Goal: Task Accomplishment & Management: Complete application form

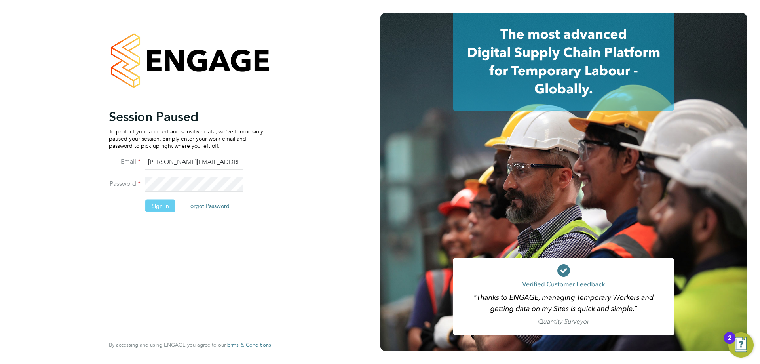
click at [158, 210] on button "Sign In" at bounding box center [160, 205] width 30 height 13
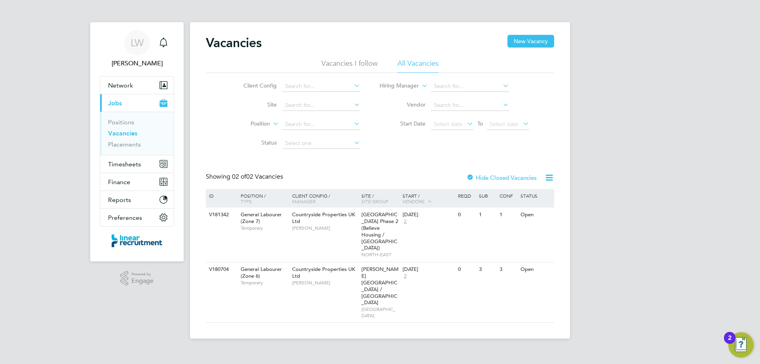
click at [129, 134] on link "Vacancies" at bounding box center [122, 133] width 29 height 8
click at [129, 163] on span "Timesheets" at bounding box center [124, 164] width 33 height 8
click at [126, 165] on span "Timesheets" at bounding box center [124, 164] width 33 height 8
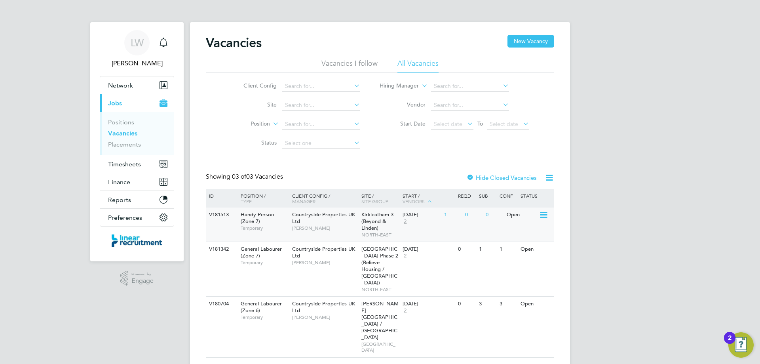
click at [428, 230] on div "V181513 Handy Person (Zone 7) Temporary Countryside Properties UK Ltd [PERSON_N…" at bounding box center [380, 224] width 348 height 34
click at [132, 133] on link "Vacancies" at bounding box center [122, 133] width 29 height 8
drag, startPoint x: 47, startPoint y: 105, endPoint x: 38, endPoint y: 100, distance: 9.6
click at [45, 102] on div "LW Laura Wilson Notifications Applications: Network Team Members Businesses Sit…" at bounding box center [380, 193] width 760 height 386
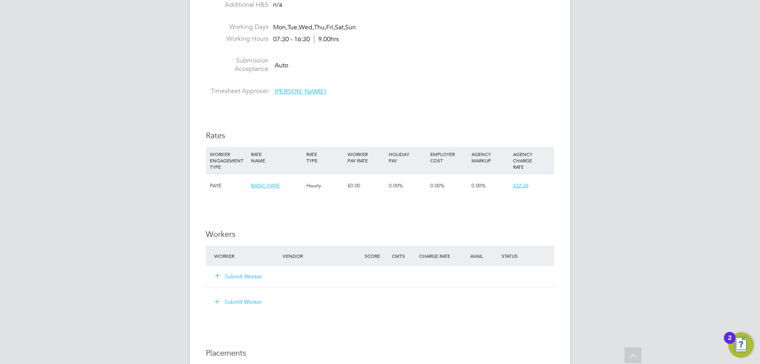
scroll to position [515, 0]
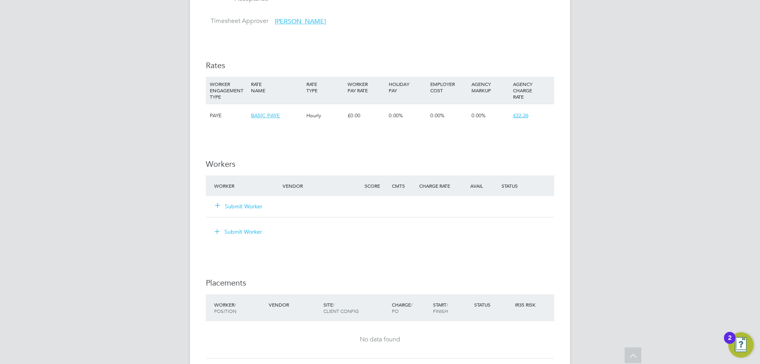
click at [215, 203] on icon at bounding box center [218, 205] width 6 height 6
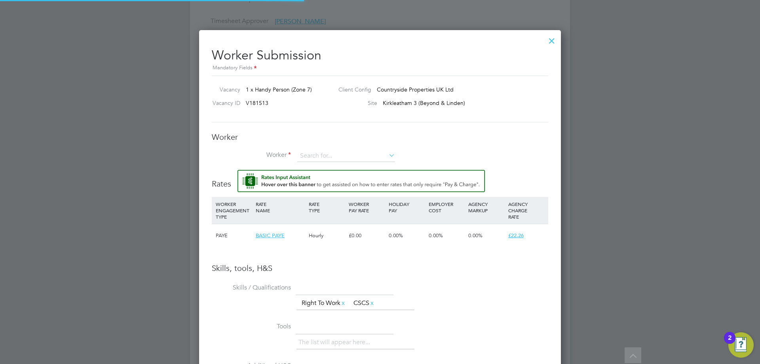
scroll to position [509, 362]
click at [338, 154] on input at bounding box center [346, 156] width 98 height 12
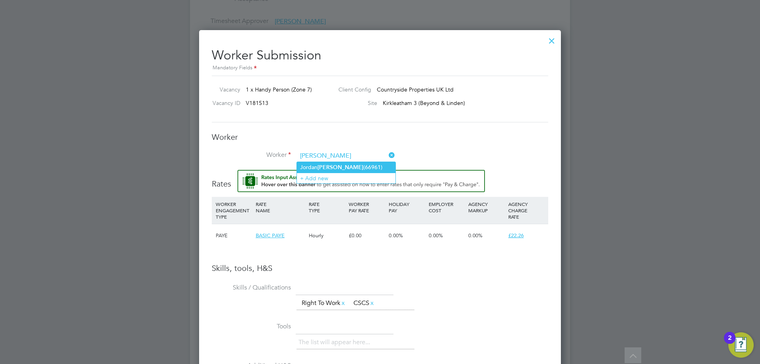
click at [334, 165] on b "[PERSON_NAME]" at bounding box center [340, 167] width 46 height 7
type input "[PERSON_NAME] (66961)"
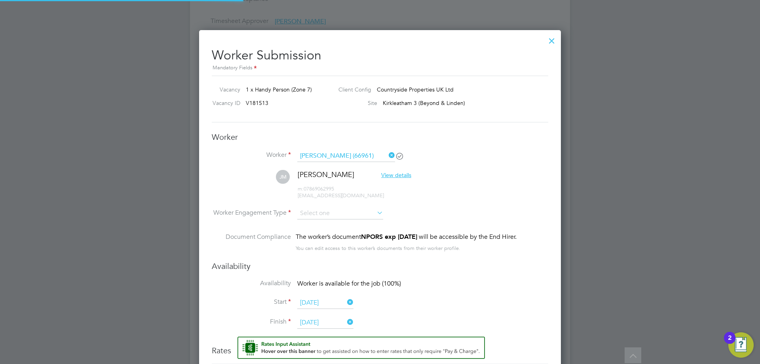
scroll to position [676, 362]
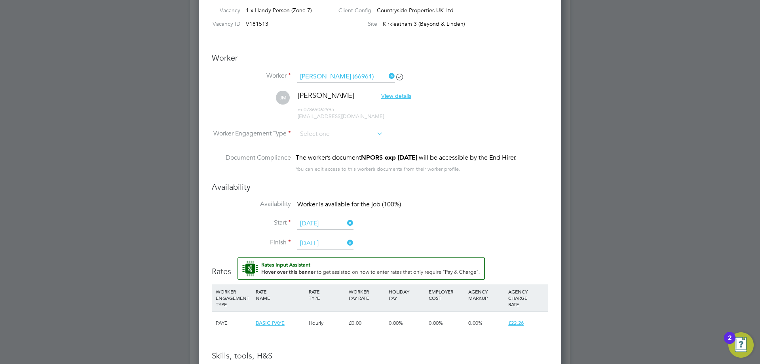
click at [375, 135] on icon at bounding box center [375, 133] width 0 height 11
click at [327, 154] on li "PAYE" at bounding box center [340, 155] width 87 height 10
type input "PAYE"
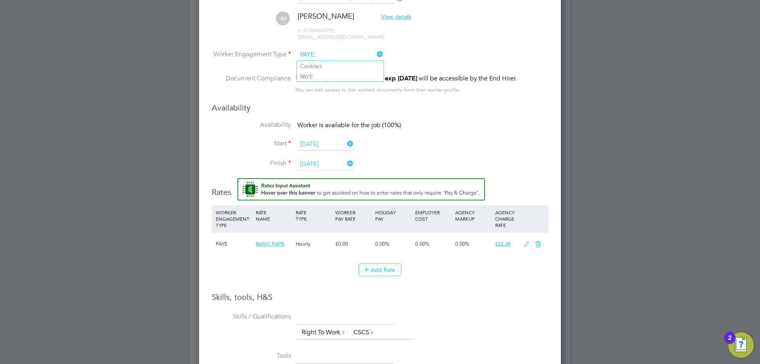
click at [495, 146] on li "Start 22 Sep 2025" at bounding box center [380, 149] width 336 height 20
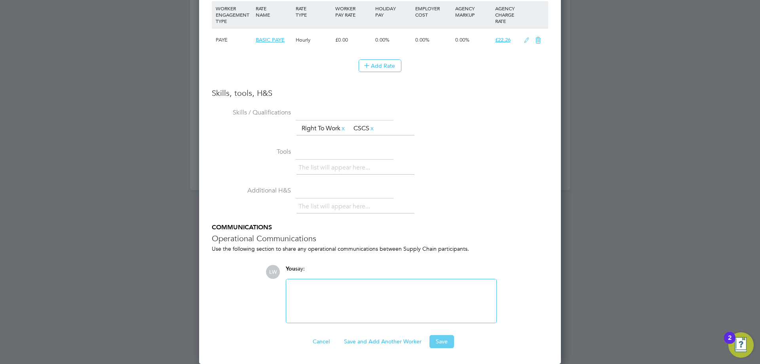
click at [443, 338] on button "Save" at bounding box center [441, 341] width 25 height 13
